Goal: Task Accomplishment & Management: Use online tool/utility

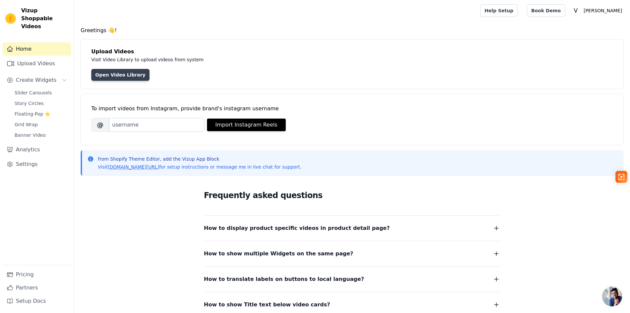
click at [118, 72] on link "Open Video Library" at bounding box center [120, 75] width 58 height 12
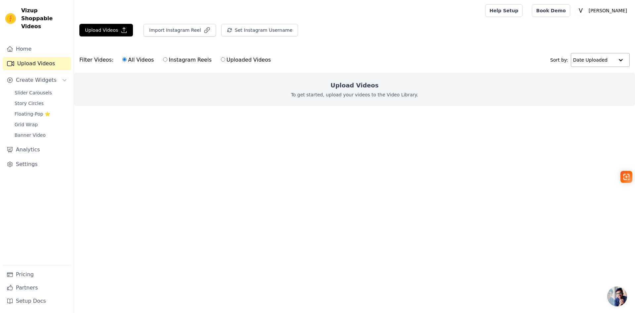
click at [616, 62] on div at bounding box center [620, 59] width 13 height 13
click at [346, 86] on h2 "Upload Videos" at bounding box center [354, 85] width 48 height 9
click at [46, 89] on span "Slider Carousels" at bounding box center [33, 92] width 37 height 7
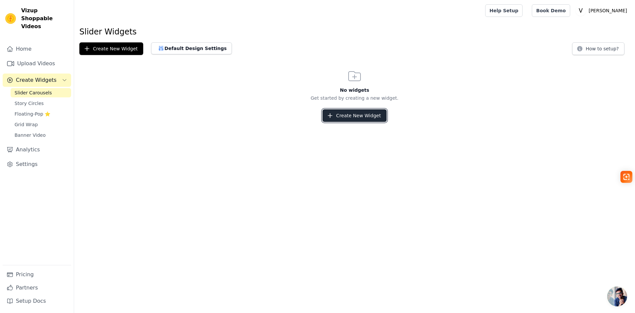
click at [352, 115] on button "Create New Widget" at bounding box center [355, 115] width 64 height 13
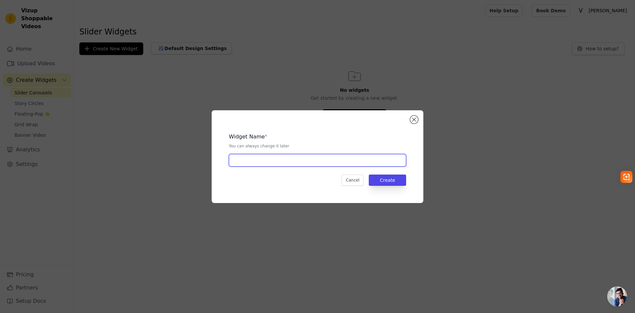
click at [261, 159] on input "text" at bounding box center [317, 160] width 177 height 13
type input "[PERSON_NAME]"
click at [389, 174] on button "Create" at bounding box center [387, 179] width 37 height 11
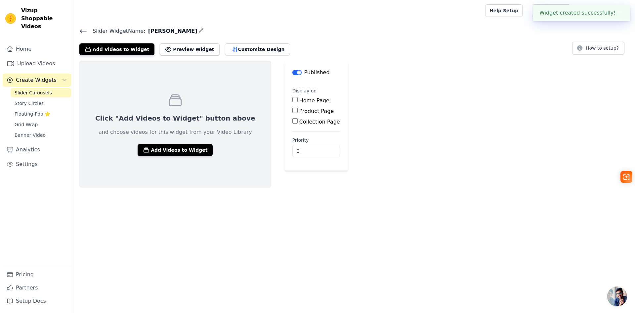
click at [292, 101] on input "Home Page" at bounding box center [294, 99] width 5 height 5
checkbox input "true"
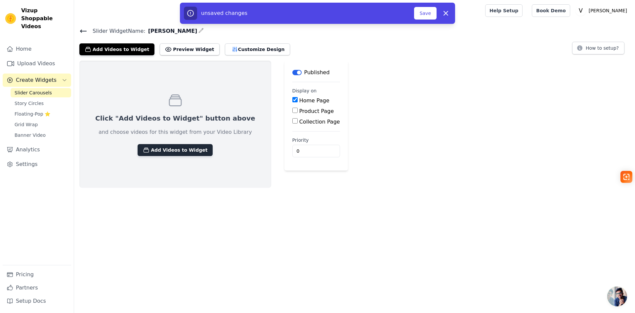
click at [180, 153] on button "Add Videos to Widget" at bounding box center [175, 150] width 75 height 12
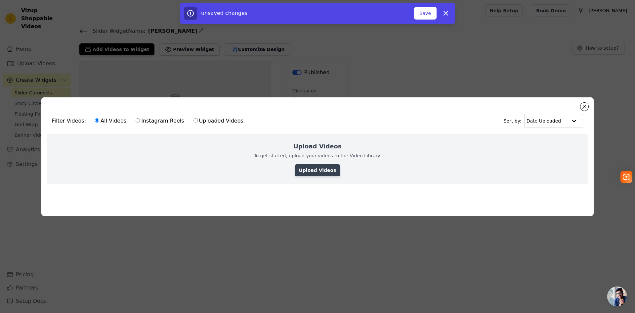
click at [309, 167] on link "Upload Videos" at bounding box center [317, 170] width 45 height 12
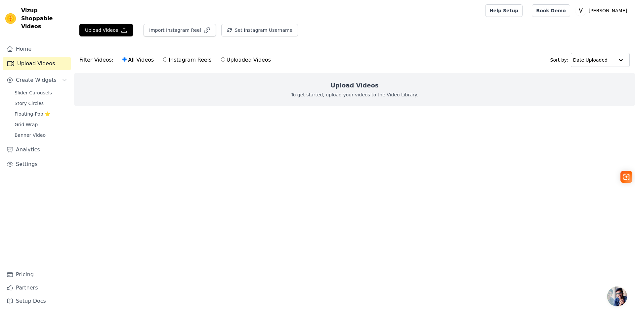
click at [224, 61] on label "Uploaded Videos" at bounding box center [246, 60] width 51 height 9
click at [224, 61] on input "Uploaded Videos" at bounding box center [223, 59] width 4 height 4
radio input "true"
click at [339, 92] on p "To get started, upload your videos to the Video Library." at bounding box center [354, 94] width 127 height 7
click at [114, 31] on button "Upload Videos" at bounding box center [106, 30] width 54 height 13
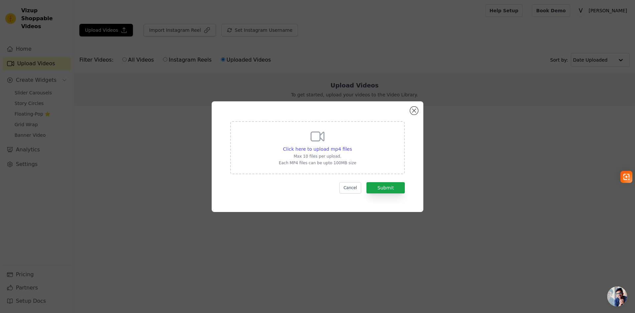
click at [313, 144] on div "Click here to upload mp4 files Max 10 files per upload. Each MP4 files can be u…" at bounding box center [317, 146] width 77 height 37
click at [352, 145] on input "Click here to upload mp4 files Max 10 files per upload. Each MP4 files can be u…" at bounding box center [352, 145] width 0 height 0
type input "C:\fakepath\Vídeo do WhatsApp de 2025-10-01 à(s) 18.41.57_38a06f34.mp4"
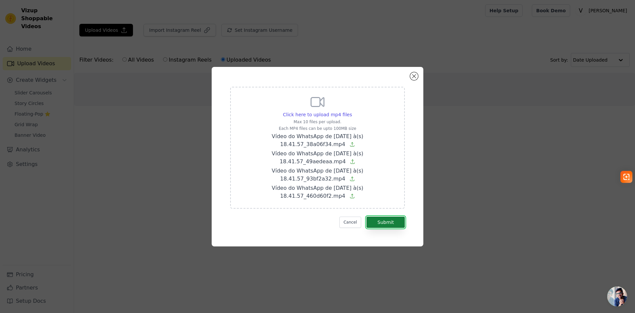
click at [393, 226] on button "Submit" at bounding box center [386, 221] width 38 height 11
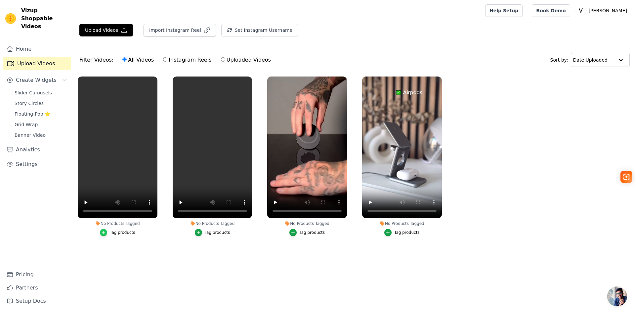
click at [103, 233] on icon "button" at bounding box center [103, 232] width 5 height 5
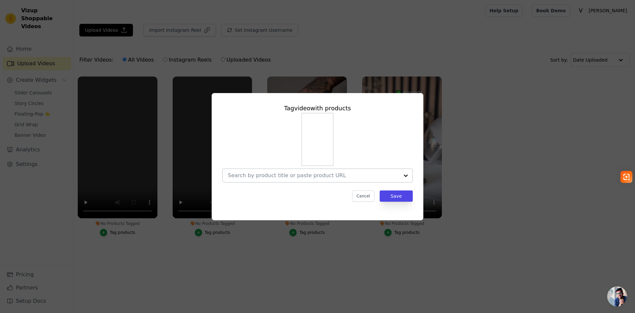
click at [277, 182] on div at bounding box center [317, 175] width 191 height 14
click at [178, 272] on div "Tag video with products Cancel Save" at bounding box center [317, 156] width 635 height 313
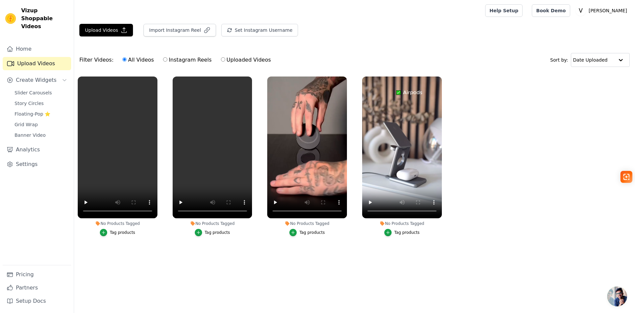
click at [498, 36] on div "Upload Videos Import Instagram Reel Set Instagram Username Import Latest IG Ree…" at bounding box center [354, 33] width 561 height 18
click at [543, 179] on ul "No Products Tagged Tag products No Products Tagged Tag products No Products Tag…" at bounding box center [354, 163] width 561 height 180
click at [120, 269] on html "Vizup Shoppable Videos Home Upload Videos Create Widgets Slider Carousels Story…" at bounding box center [317, 134] width 635 height 269
click at [221, 58] on input "Uploaded Videos" at bounding box center [223, 59] width 4 height 4
radio input "true"
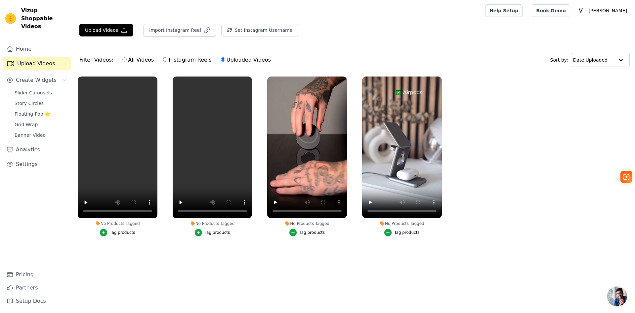
click at [126, 62] on label "All Videos" at bounding box center [138, 60] width 32 height 9
click at [126, 62] on input "All Videos" at bounding box center [124, 59] width 4 height 4
radio input "true"
click at [546, 234] on ul "No Products Tagged Tag products No Products Tagged Tag products No Products Tag…" at bounding box center [354, 163] width 561 height 180
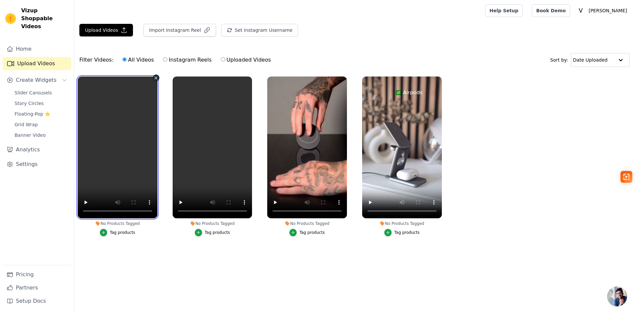
click at [124, 120] on video at bounding box center [118, 147] width 80 height 142
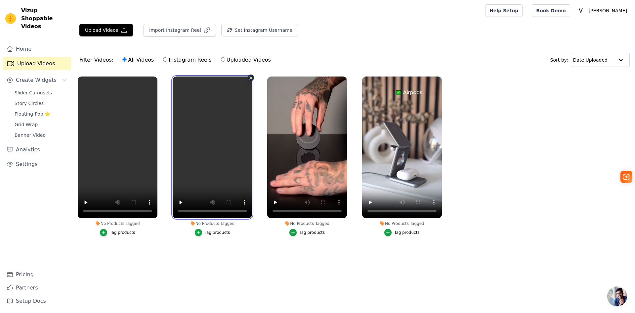
click at [197, 111] on video at bounding box center [213, 147] width 80 height 142
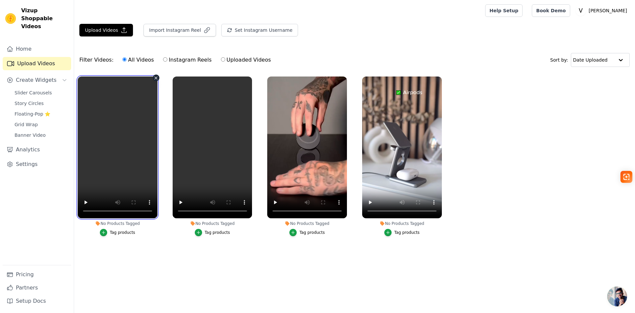
click at [112, 121] on video at bounding box center [118, 147] width 80 height 142
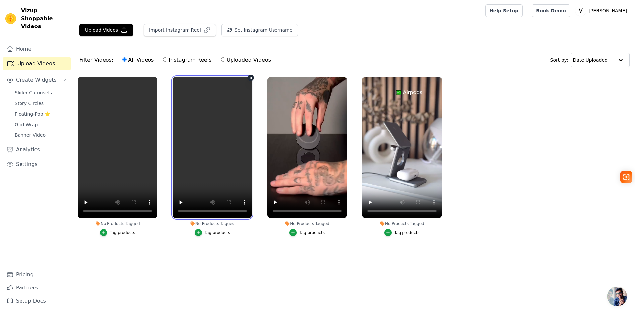
click at [193, 122] on video at bounding box center [213, 147] width 80 height 142
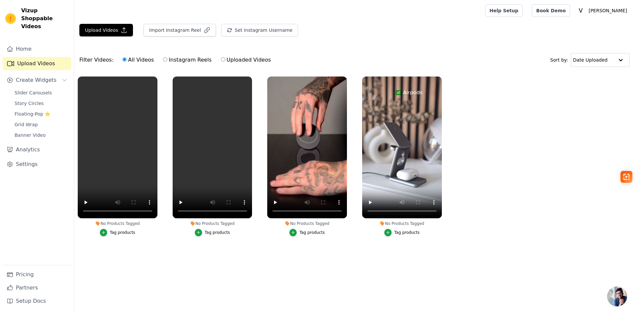
click at [263, 120] on ul "No Products Tagged Tag products No Products Tagged Tag products No Products Tag…" at bounding box center [354, 163] width 561 height 180
click at [490, 187] on ul "No Products Tagged Tag products No Products Tagged Tag products No Products Tag…" at bounding box center [354, 163] width 561 height 180
click at [414, 224] on div "No Products Tagged" at bounding box center [402, 223] width 80 height 5
click at [412, 230] on div "Tag products" at bounding box center [406, 232] width 25 height 5
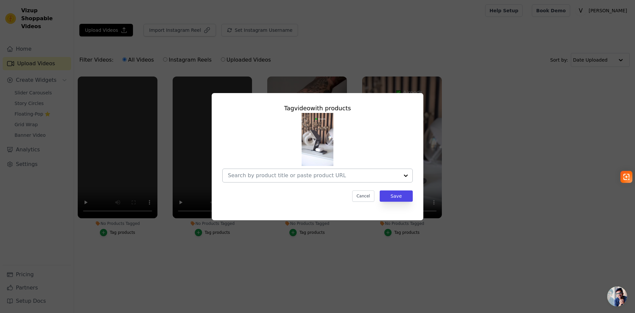
click at [358, 178] on input "No Products Tagged Tag video with products Cancel Save Tag products" at bounding box center [313, 175] width 171 height 6
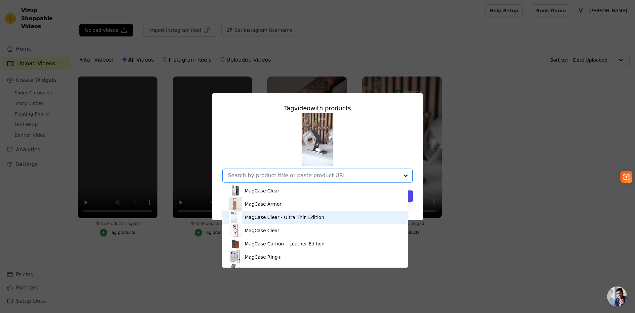
click at [496, 226] on div "Tag video with products MagCase Clear MagCase Armor MagCase Clear - Ultra Thin …" at bounding box center [318, 156] width 614 height 148
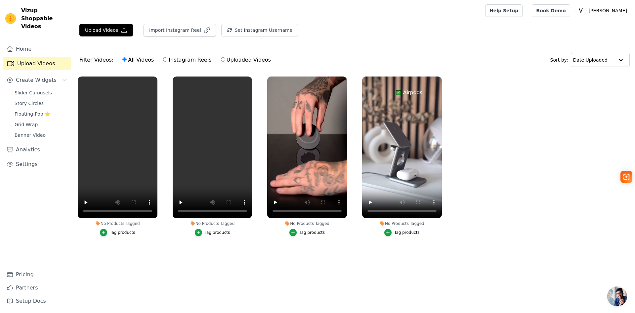
click at [222, 233] on div "Tag products" at bounding box center [217, 232] width 25 height 5
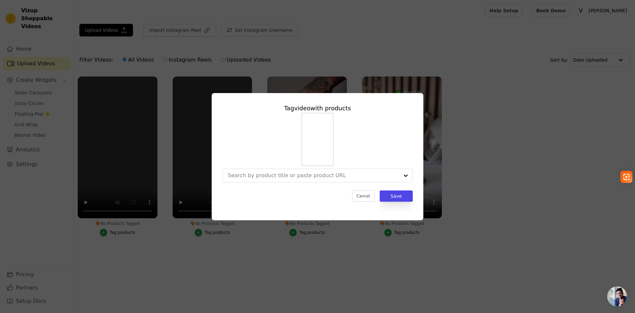
click at [241, 248] on div "Tag video with products Cancel Save" at bounding box center [317, 156] width 635 height 313
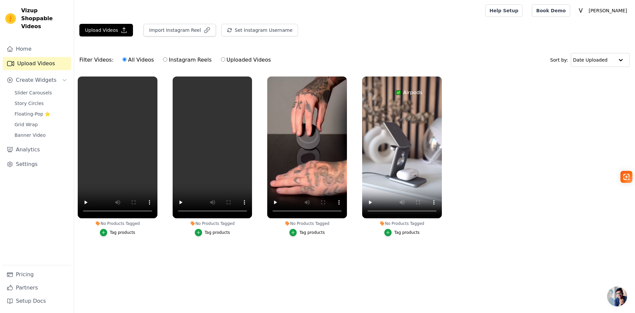
click at [207, 233] on div "Tag products" at bounding box center [217, 232] width 25 height 5
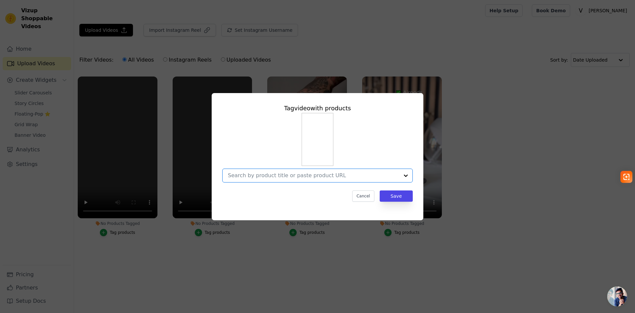
click at [299, 176] on input "No Products Tagged Tag video with products Option undefined, selected. Select i…" at bounding box center [313, 175] width 171 height 6
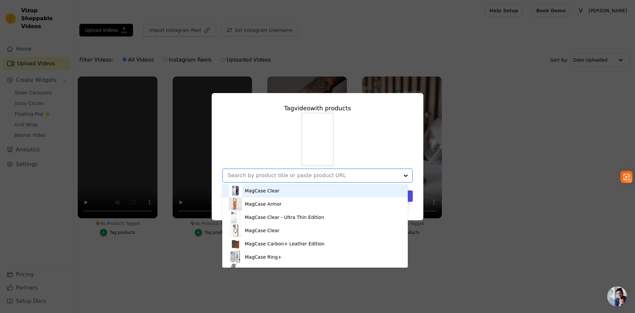
click at [256, 192] on div "MagCase Clear" at bounding box center [262, 190] width 35 height 7
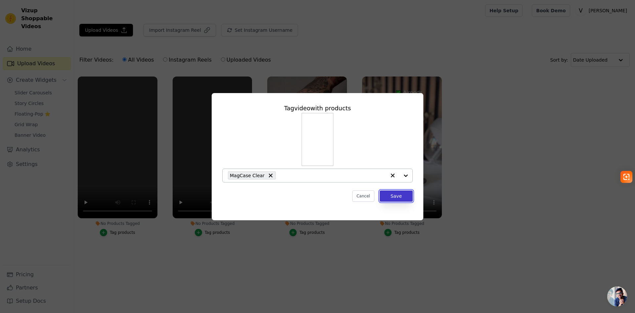
click at [407, 195] on button "Save" at bounding box center [396, 195] width 33 height 11
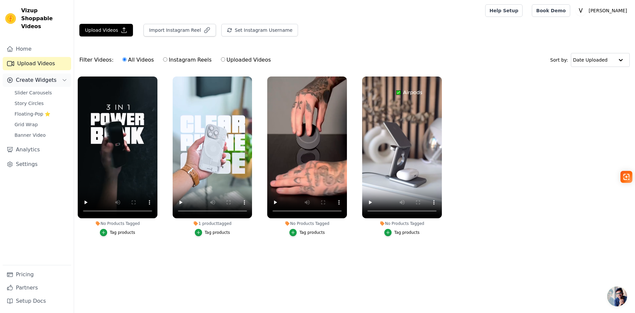
click at [61, 73] on button "Create Widgets" at bounding box center [37, 79] width 68 height 13
click at [60, 73] on button "Create Widgets" at bounding box center [37, 79] width 68 height 13
click at [128, 233] on div "Tag products" at bounding box center [122, 232] width 25 height 5
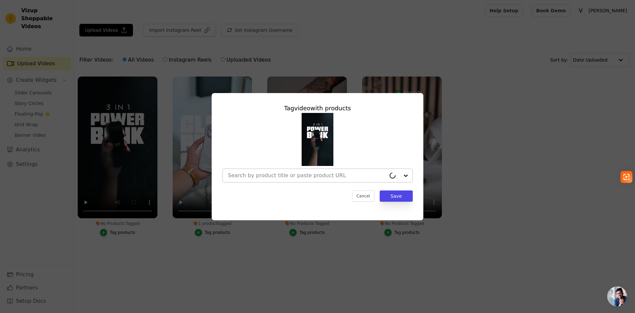
click at [332, 179] on div at bounding box center [307, 175] width 158 height 13
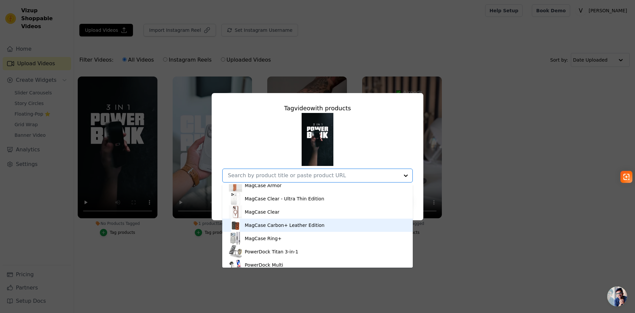
scroll to position [22, 0]
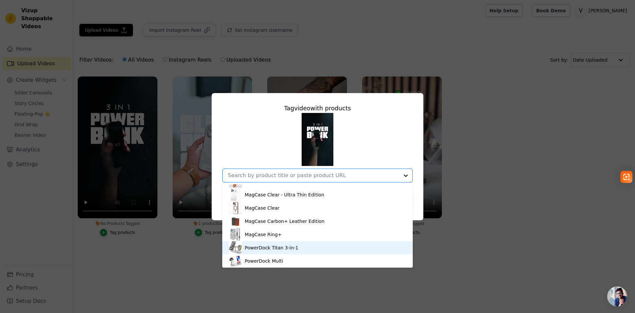
click at [252, 247] on div "PowerDock Titan 3-in-1" at bounding box center [272, 247] width 54 height 7
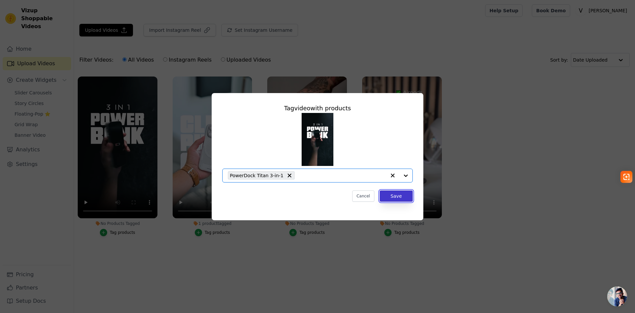
click at [391, 195] on button "Save" at bounding box center [396, 195] width 33 height 11
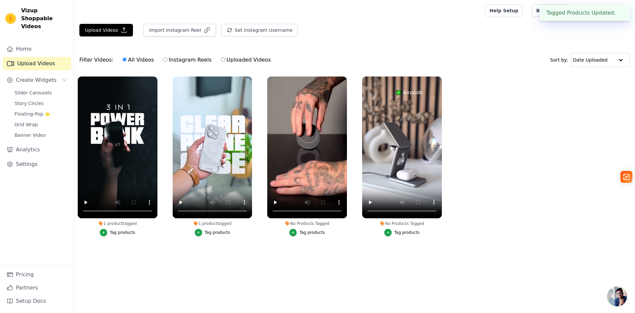
click at [213, 233] on div "Tag products" at bounding box center [217, 232] width 25 height 5
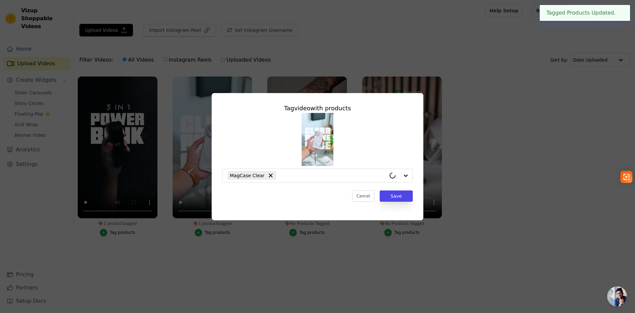
click at [213, 233] on div "Tag video with products MagCase Clear Cancel Save" at bounding box center [317, 156] width 635 height 313
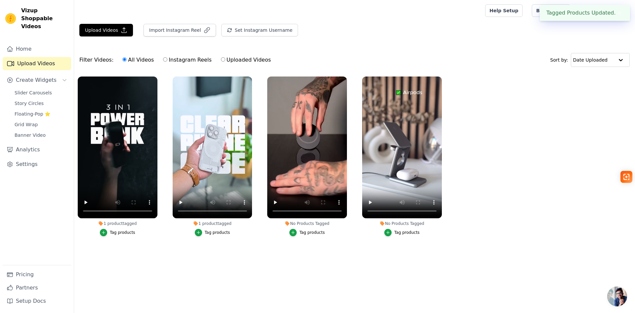
click at [306, 231] on div "Tag products" at bounding box center [311, 232] width 25 height 5
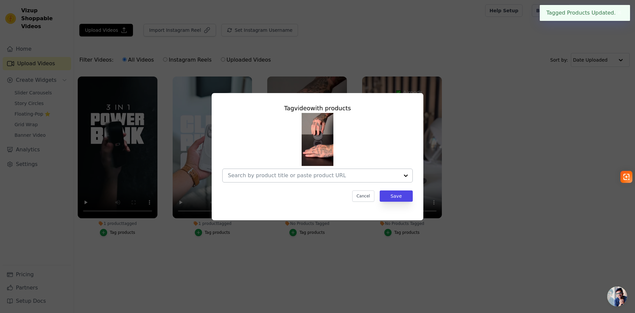
click at [406, 177] on div at bounding box center [405, 175] width 13 height 13
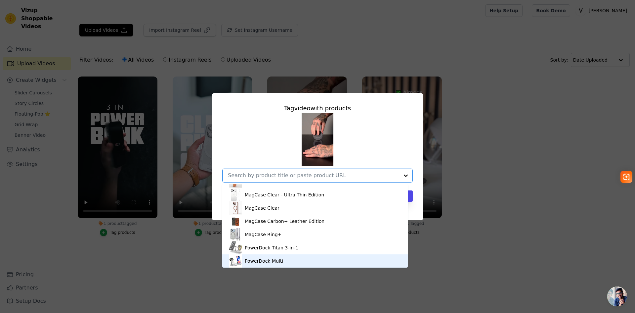
click at [251, 259] on div "PowerDock Multi" at bounding box center [264, 260] width 38 height 7
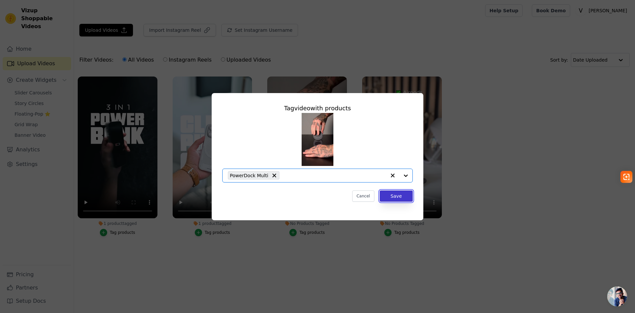
click at [400, 196] on button "Save" at bounding box center [396, 195] width 33 height 11
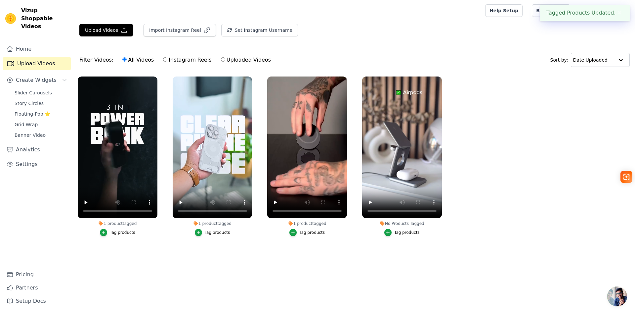
click at [401, 233] on div "Tag products" at bounding box center [406, 232] width 25 height 5
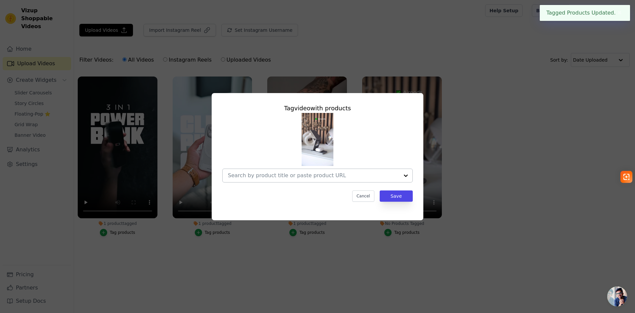
click at [404, 174] on div at bounding box center [405, 175] width 13 height 13
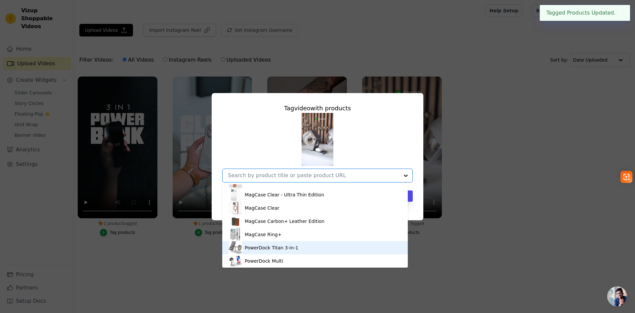
click at [282, 244] on div "PowerDock Titan 3-in-1" at bounding box center [272, 247] width 54 height 7
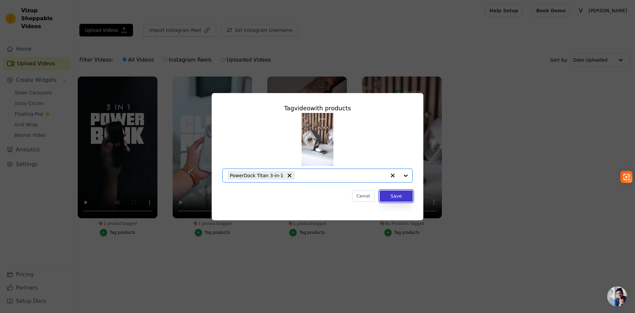
click at [402, 197] on button "Save" at bounding box center [396, 195] width 33 height 11
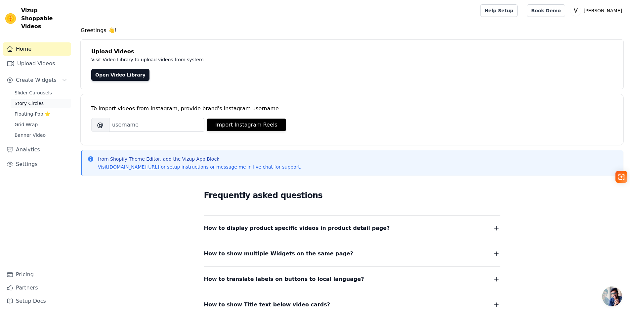
click at [33, 100] on span "Story Circles" at bounding box center [29, 103] width 29 height 7
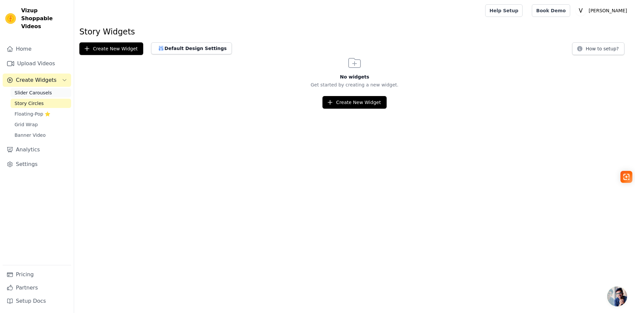
click at [44, 89] on span "Slider Carousels" at bounding box center [33, 92] width 37 height 7
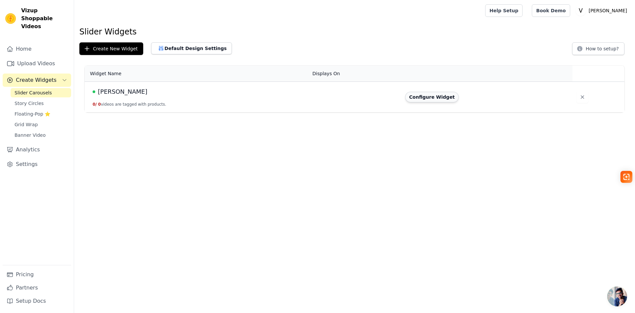
click at [437, 100] on button "Configure Widget" at bounding box center [432, 97] width 54 height 11
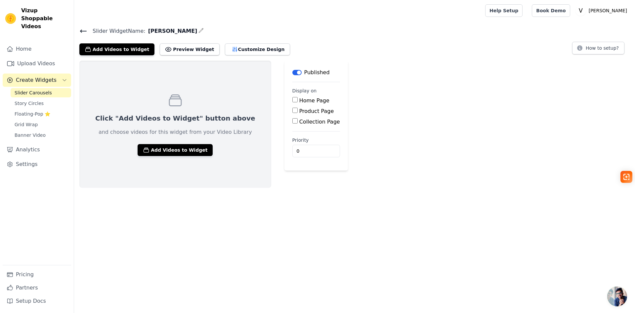
click at [292, 97] on input "Home Page" at bounding box center [294, 99] width 5 height 5
checkbox input "true"
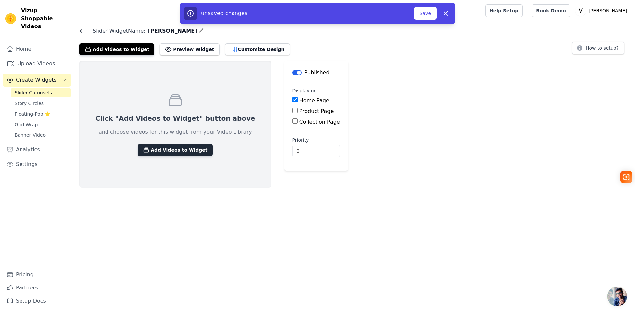
click at [161, 149] on button "Add Videos to Widget" at bounding box center [175, 150] width 75 height 12
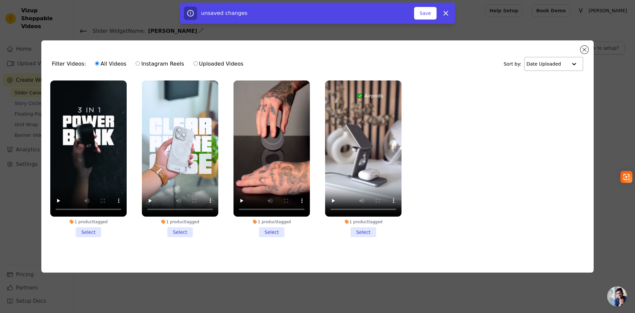
click at [564, 59] on input "text" at bounding box center [547, 63] width 41 height 13
click at [558, 90] on div "Video Duration" at bounding box center [552, 93] width 56 height 8
click at [87, 229] on li "1 product tagged Select" at bounding box center [88, 158] width 76 height 156
click at [0, 0] on input "1 product tagged Select" at bounding box center [0, 0] width 0 height 0
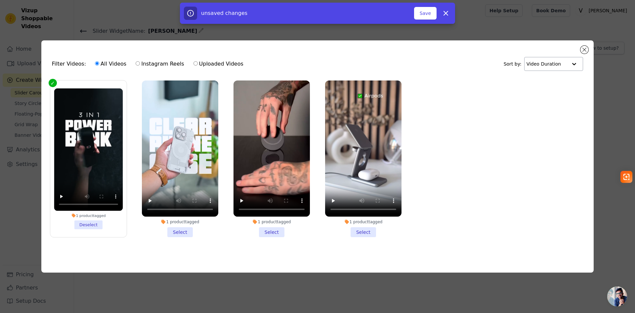
click at [183, 231] on li "1 product tagged Select" at bounding box center [180, 158] width 76 height 156
click at [0, 0] on input "1 product tagged Select" at bounding box center [0, 0] width 0 height 0
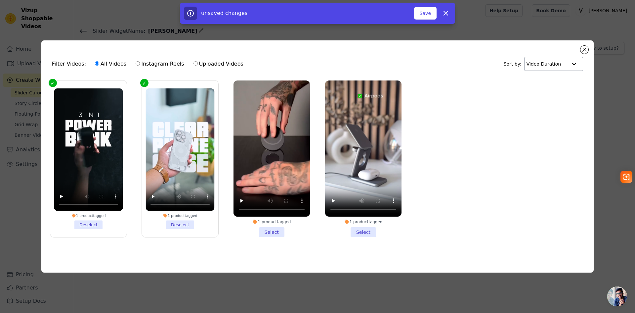
click at [267, 232] on li "1 product tagged Select" at bounding box center [272, 158] width 76 height 156
click at [0, 0] on input "1 product tagged Select" at bounding box center [0, 0] width 0 height 0
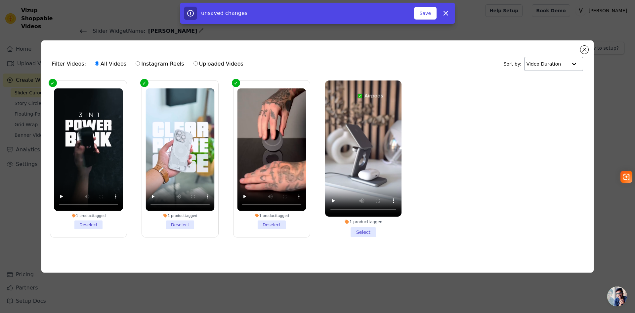
click at [361, 231] on li "1 product tagged Select" at bounding box center [363, 158] width 76 height 156
click at [0, 0] on input "1 product tagged Select" at bounding box center [0, 0] width 0 height 0
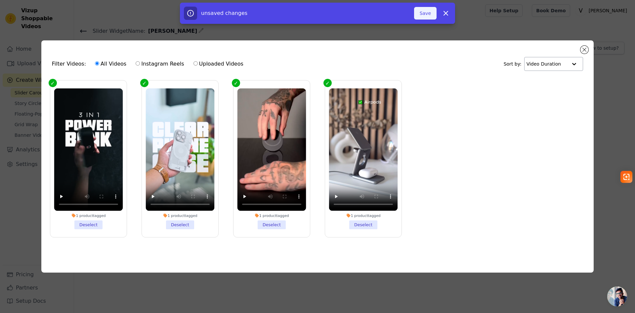
click at [425, 11] on button "Save" at bounding box center [425, 13] width 22 height 13
click at [417, 13] on button "Add To Widget" at bounding box center [414, 13] width 44 height 13
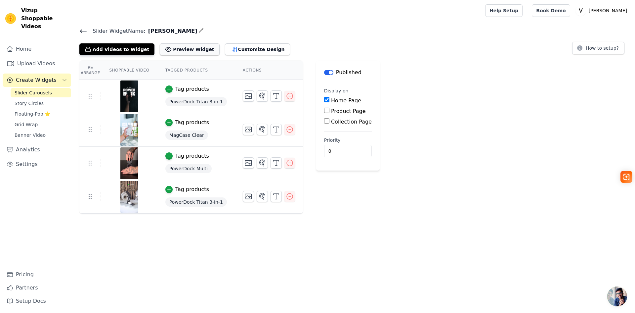
click at [175, 47] on button "Preview Widget" at bounding box center [190, 49] width 60 height 12
click at [91, 97] on icon at bounding box center [90, 96] width 8 height 8
click at [324, 110] on div "Product Page" at bounding box center [348, 111] width 48 height 8
click at [324, 111] on input "Product Page" at bounding box center [326, 110] width 5 height 5
checkbox input "true"
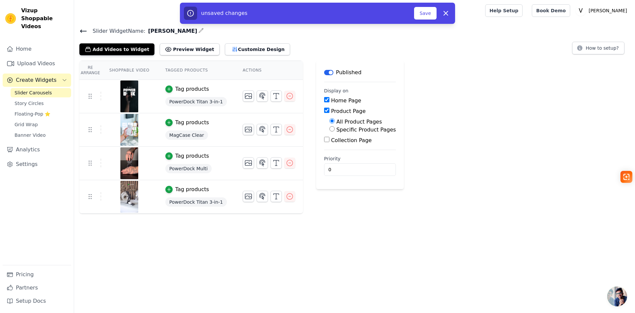
click at [324, 99] on input "Home Page" at bounding box center [326, 99] width 5 height 5
checkbox input "true"
click at [324, 139] on input "Collection Page" at bounding box center [326, 139] width 5 height 5
checkbox input "true"
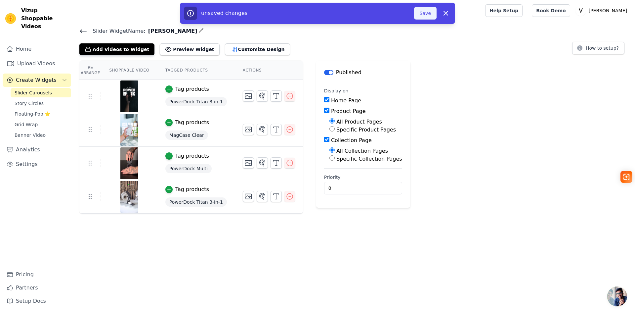
click at [416, 17] on button "Save" at bounding box center [425, 13] width 22 height 13
click at [425, 14] on button "Save" at bounding box center [425, 13] width 22 height 13
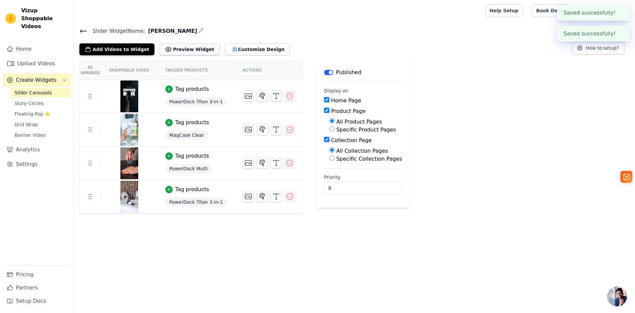
click at [177, 46] on button "Preview Widget" at bounding box center [190, 49] width 60 height 12
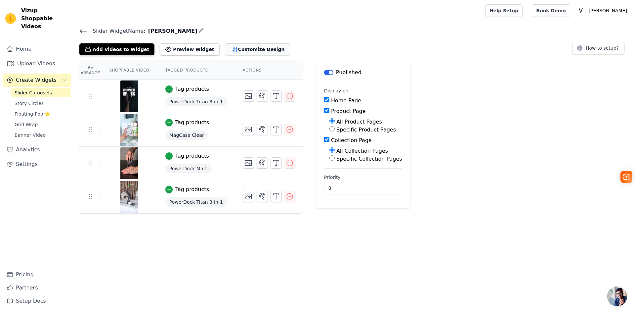
click at [241, 50] on button "Customize Design" at bounding box center [257, 49] width 65 height 12
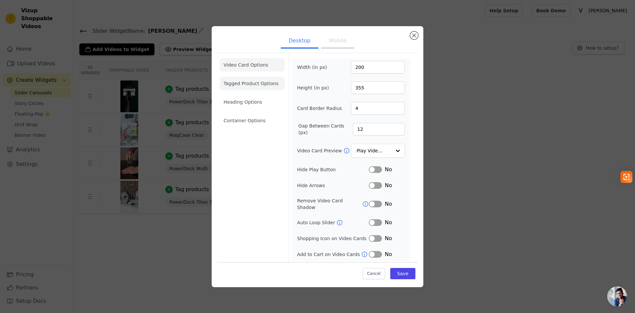
click at [246, 84] on li "Tagged Product Options" at bounding box center [252, 83] width 65 height 13
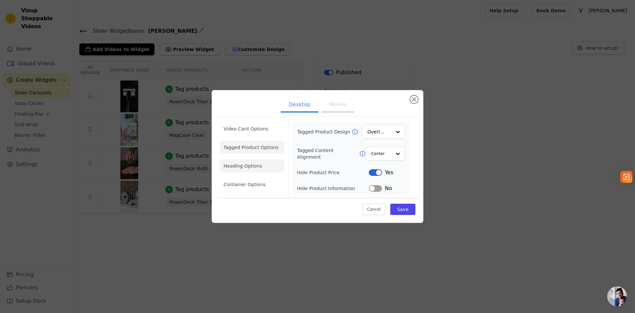
click at [244, 168] on li "Heading Options" at bounding box center [252, 165] width 65 height 13
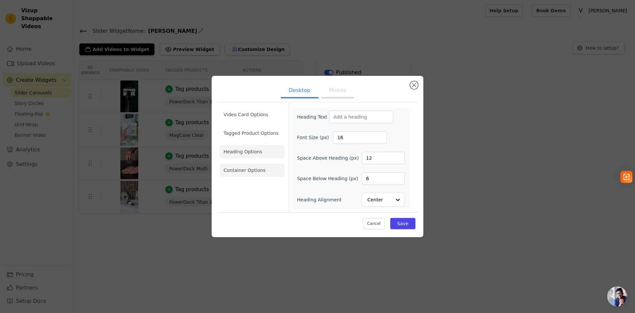
click at [243, 173] on li "Container Options" at bounding box center [252, 169] width 65 height 13
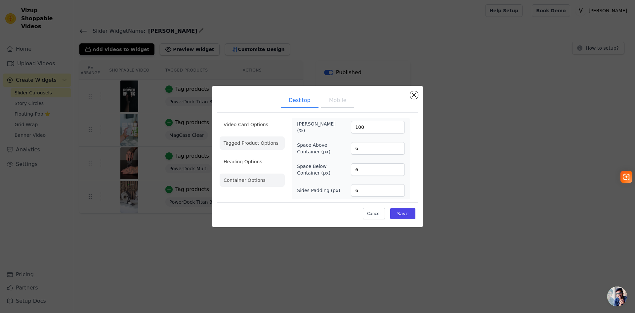
click at [249, 145] on li "Tagged Product Options" at bounding box center [252, 142] width 65 height 13
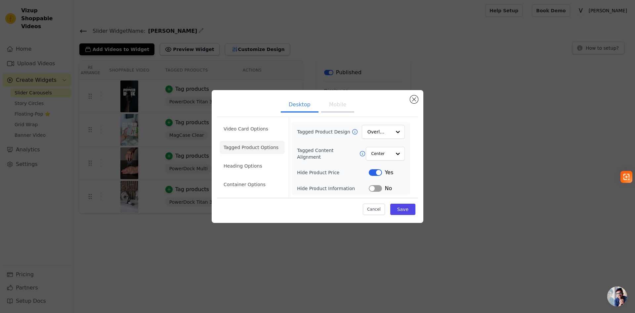
click at [250, 155] on ul "Video Card Options Tagged Product Options Heading Options Container Options" at bounding box center [252, 156] width 65 height 74
click at [344, 109] on button "Mobile" at bounding box center [337, 105] width 33 height 15
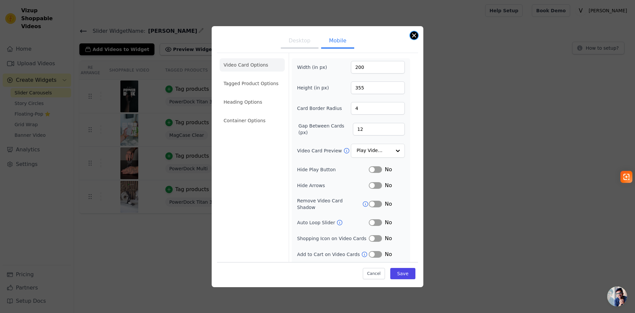
click at [414, 34] on button "Close modal" at bounding box center [414, 35] width 8 height 8
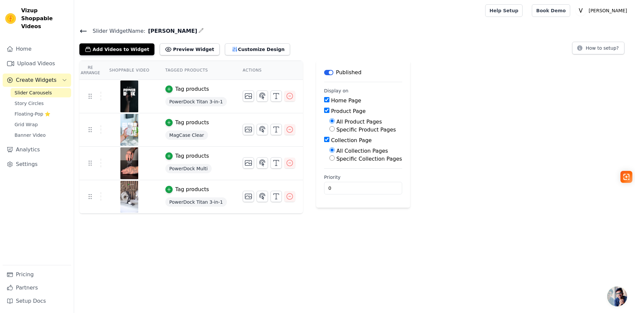
click at [324, 111] on input "Product Page" at bounding box center [326, 110] width 5 height 5
checkbox input "false"
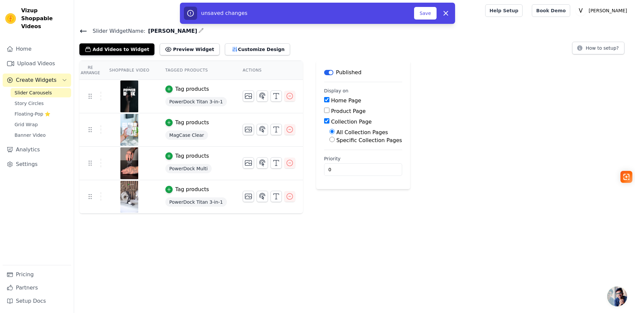
click at [324, 123] on input "Collection Page" at bounding box center [326, 120] width 5 height 5
checkbox input "false"
click at [432, 12] on button "Save" at bounding box center [425, 13] width 22 height 13
